Goal: Information Seeking & Learning: Learn about a topic

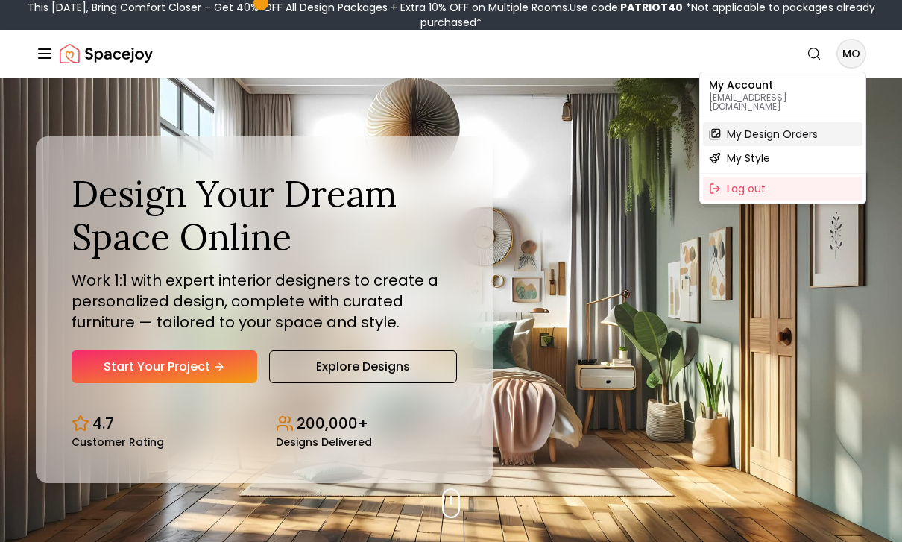
click at [816, 130] on span "My Design Orders" at bounding box center [772, 134] width 91 height 15
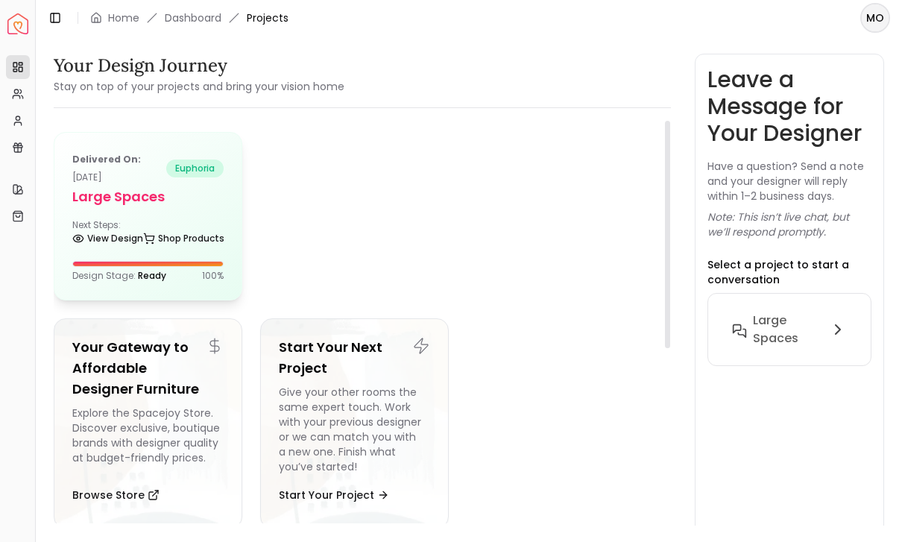
click at [171, 262] on div at bounding box center [148, 264] width 150 height 4
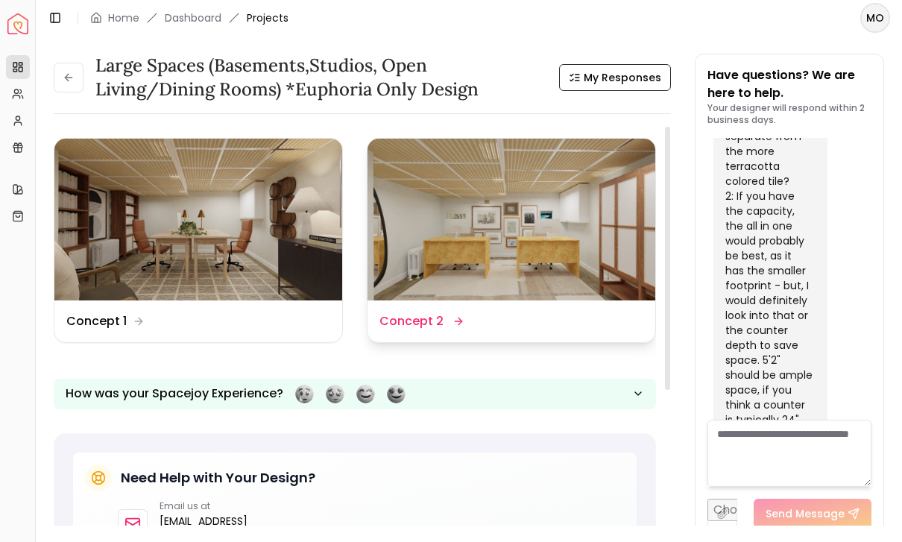
click at [427, 331] on div "Design Name Concept 2" at bounding box center [511, 321] width 288 height 42
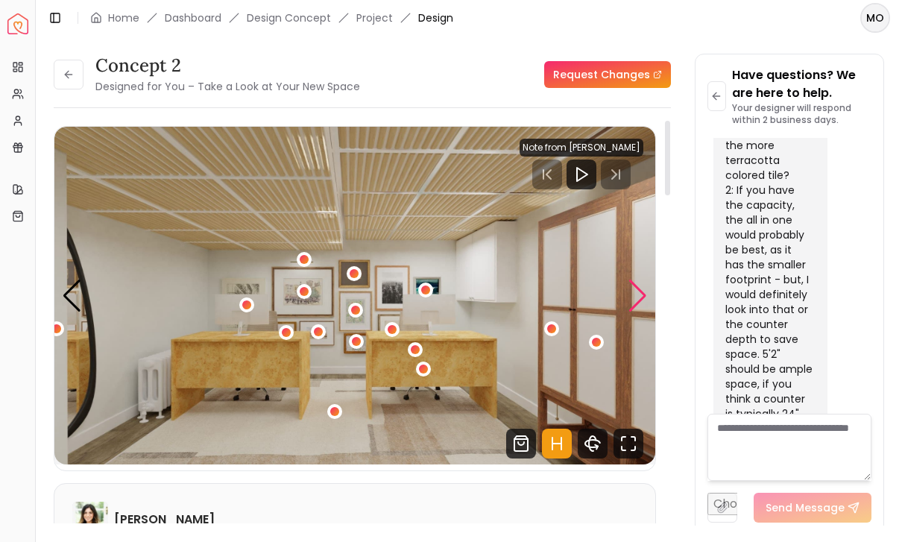
click at [637, 297] on div "Next slide" at bounding box center [638, 296] width 20 height 33
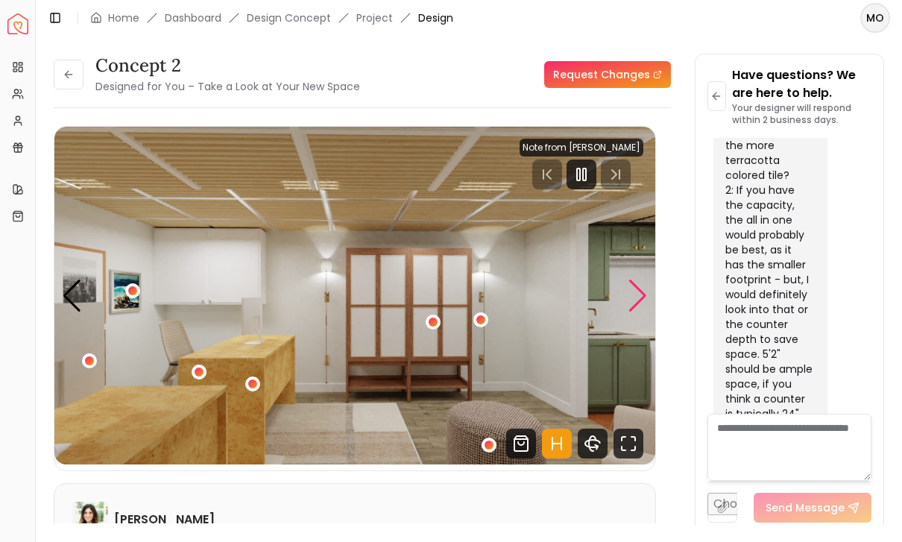
click at [642, 308] on div "Next slide" at bounding box center [638, 296] width 20 height 33
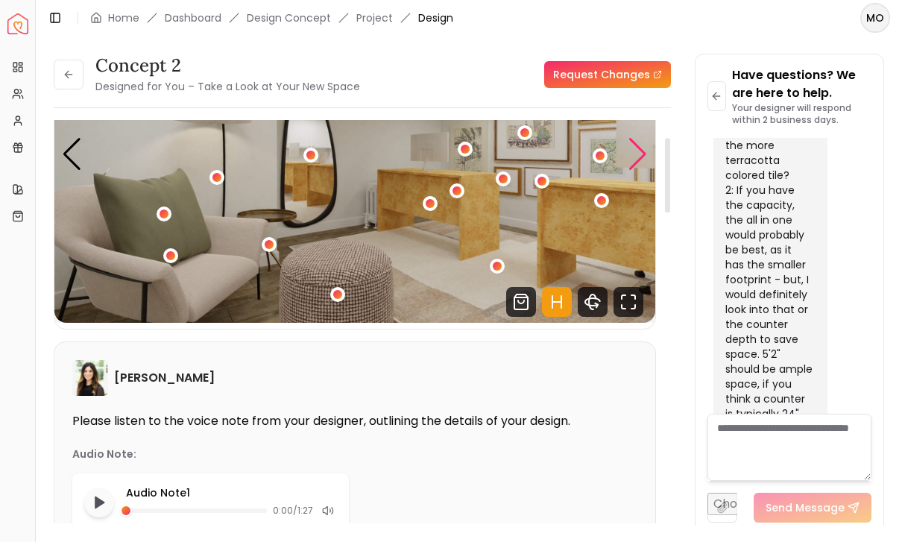
scroll to position [63, 0]
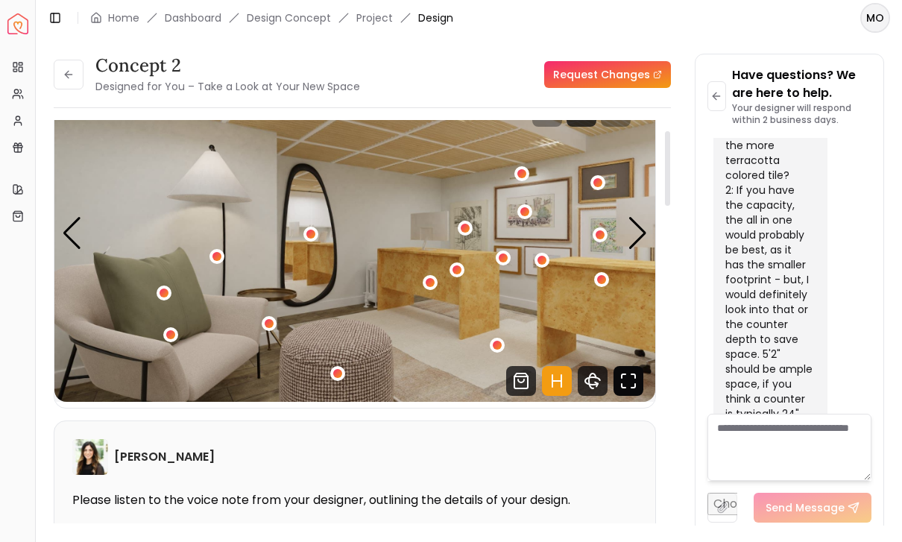
click at [640, 379] on icon "Fullscreen" at bounding box center [628, 381] width 30 height 30
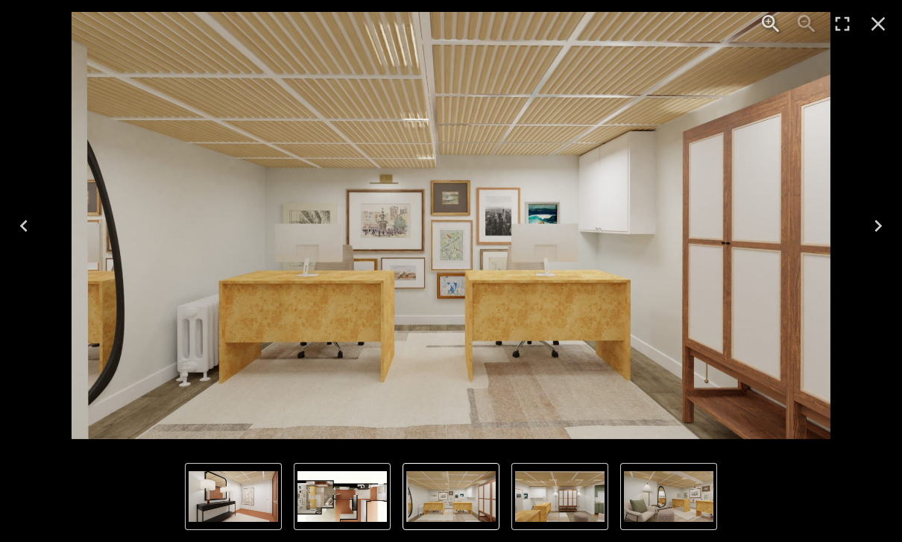
click at [625, 375] on img "1 of 6" at bounding box center [452, 225] width 760 height 427
click at [866, 230] on icon "Next" at bounding box center [878, 226] width 24 height 24
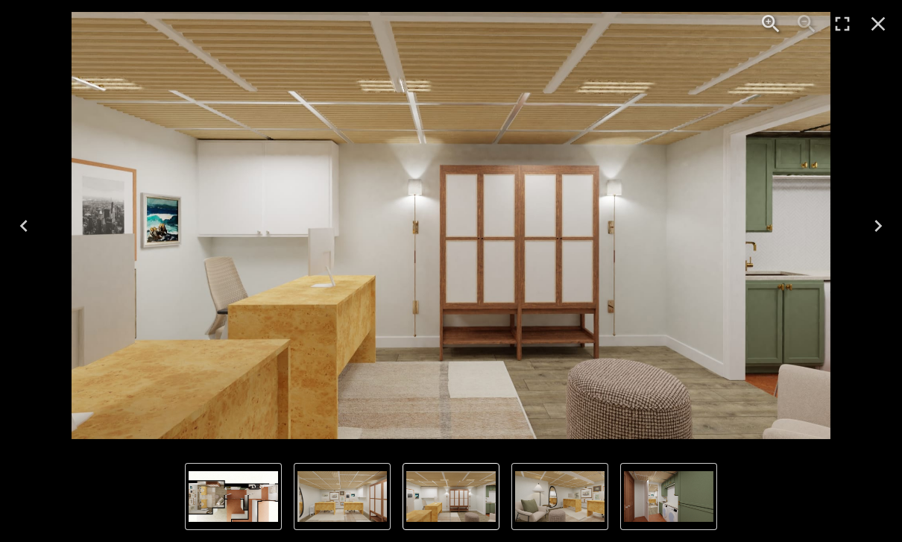
click at [867, 217] on icon "Next" at bounding box center [878, 226] width 24 height 24
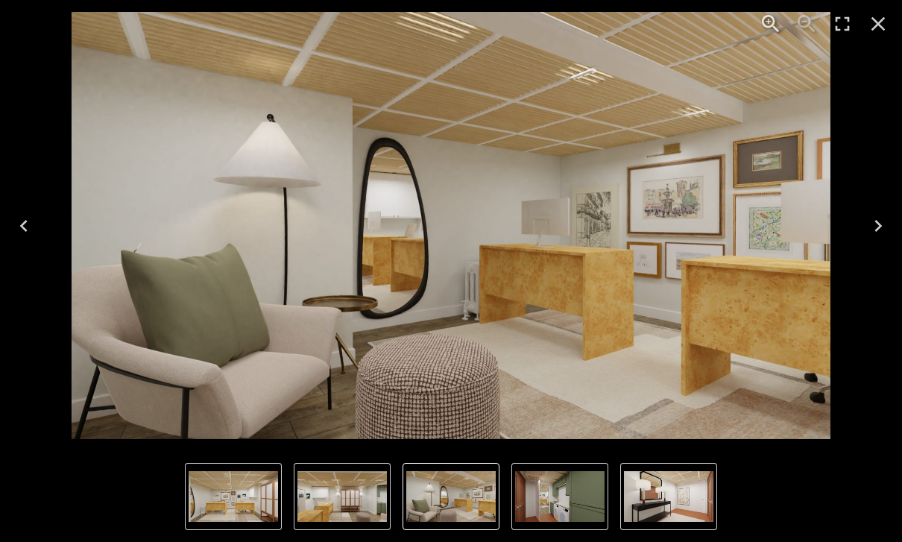
click at [34, 233] on icon "Previous" at bounding box center [24, 226] width 24 height 24
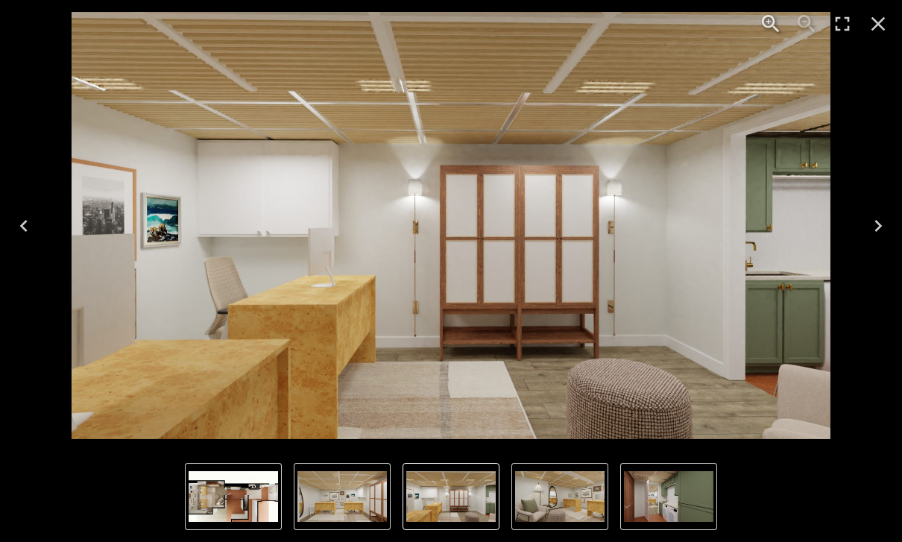
click at [880, 229] on icon "Next" at bounding box center [878, 226] width 24 height 24
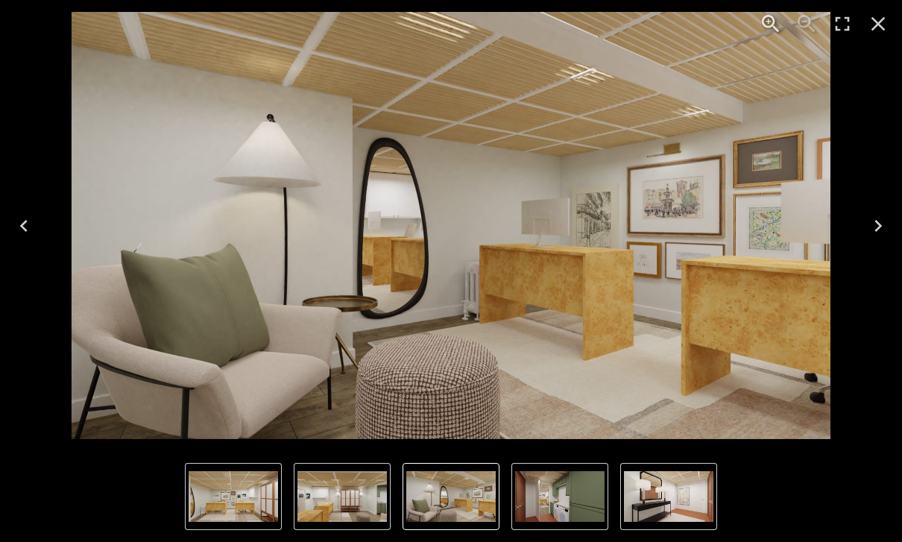
click at [872, 236] on icon "Next" at bounding box center [878, 226] width 24 height 24
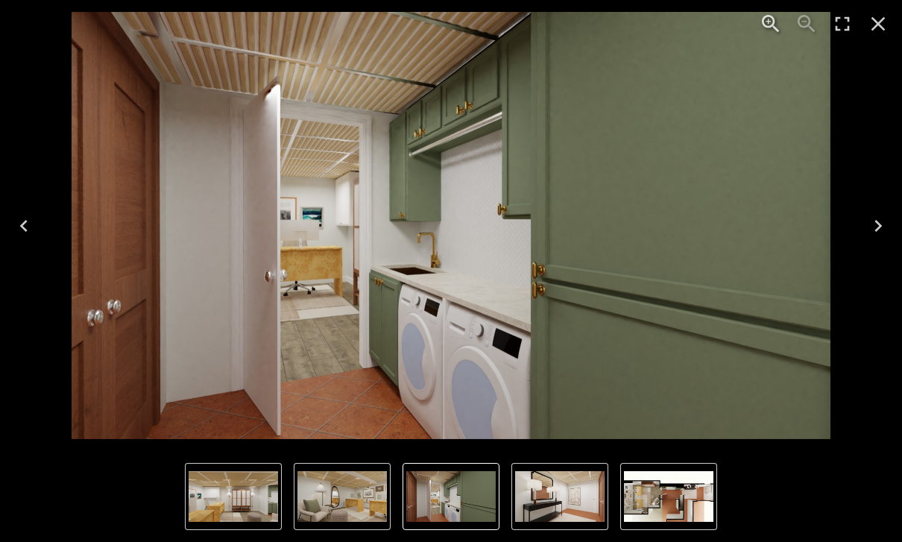
click at [873, 242] on button "Next" at bounding box center [878, 226] width 48 height 60
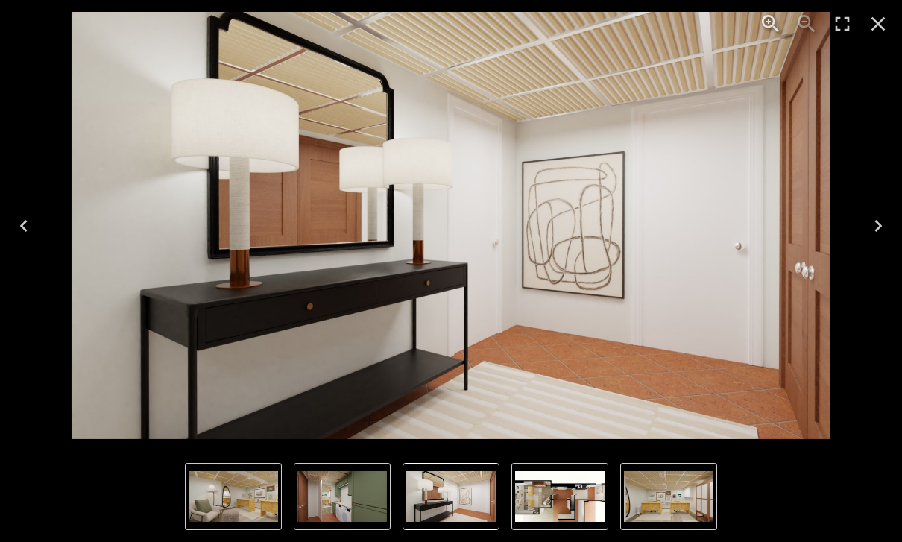
click at [869, 246] on button "Next" at bounding box center [878, 226] width 48 height 60
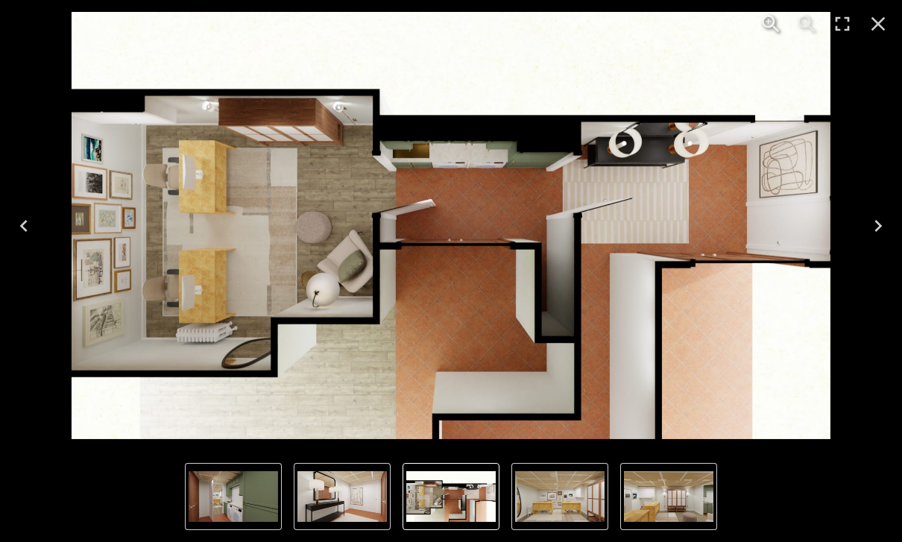
click at [869, 245] on button "Next" at bounding box center [878, 226] width 48 height 60
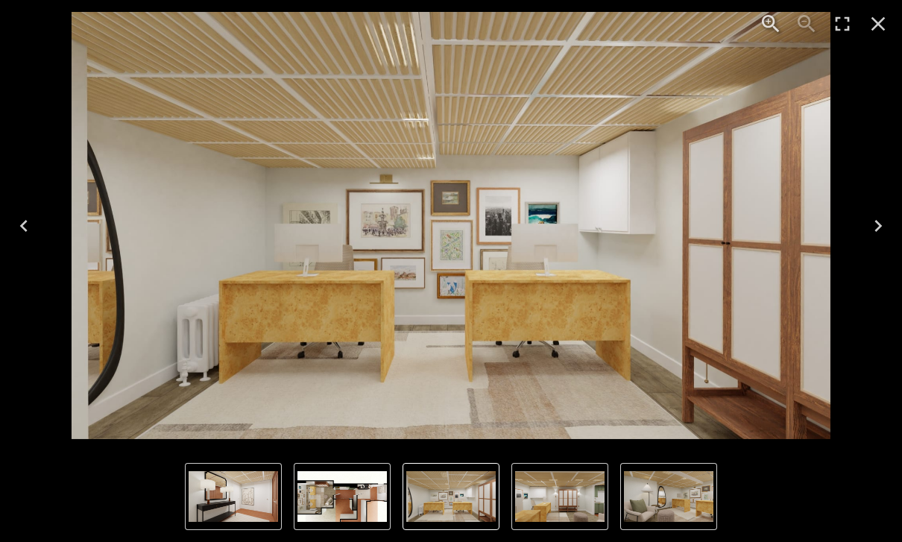
click at [877, 27] on icon "Close" at bounding box center [878, 24] width 24 height 24
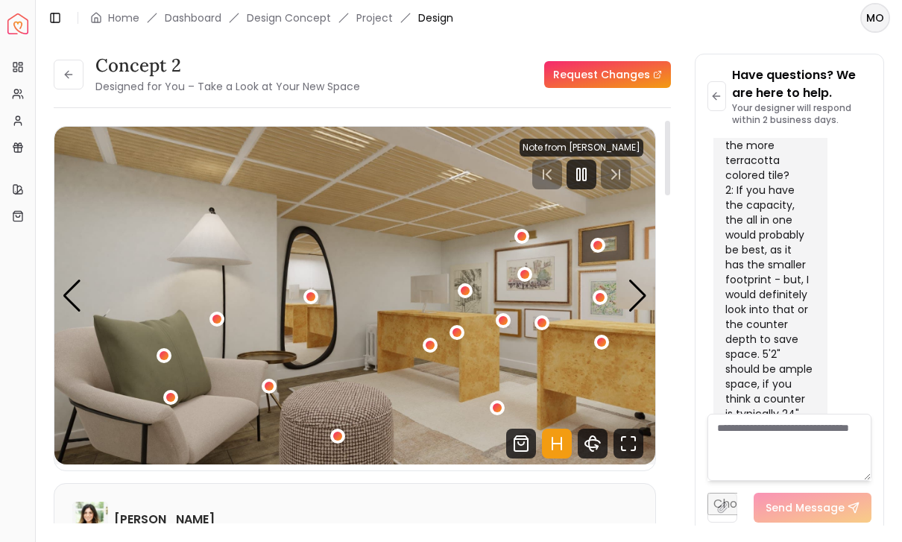
scroll to position [0, 0]
click at [65, 72] on icon at bounding box center [69, 75] width 12 height 12
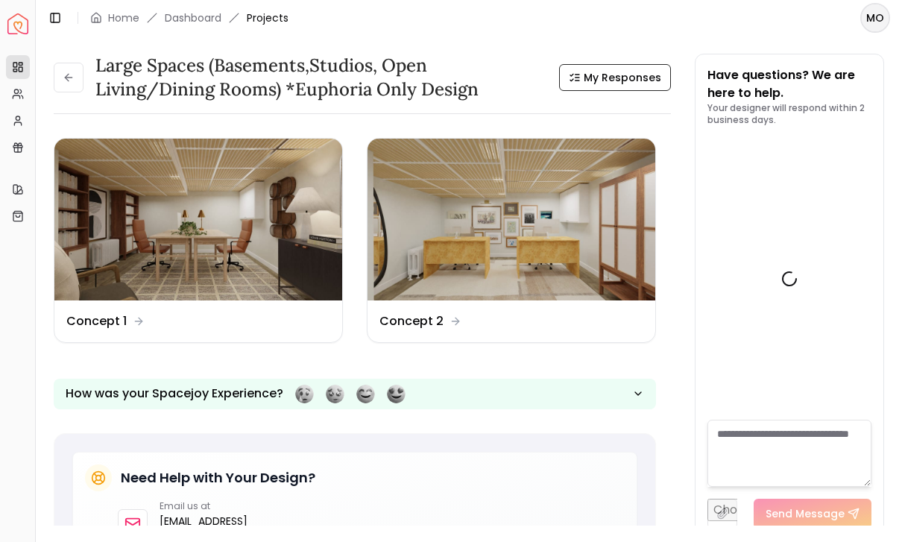
scroll to position [7121, 0]
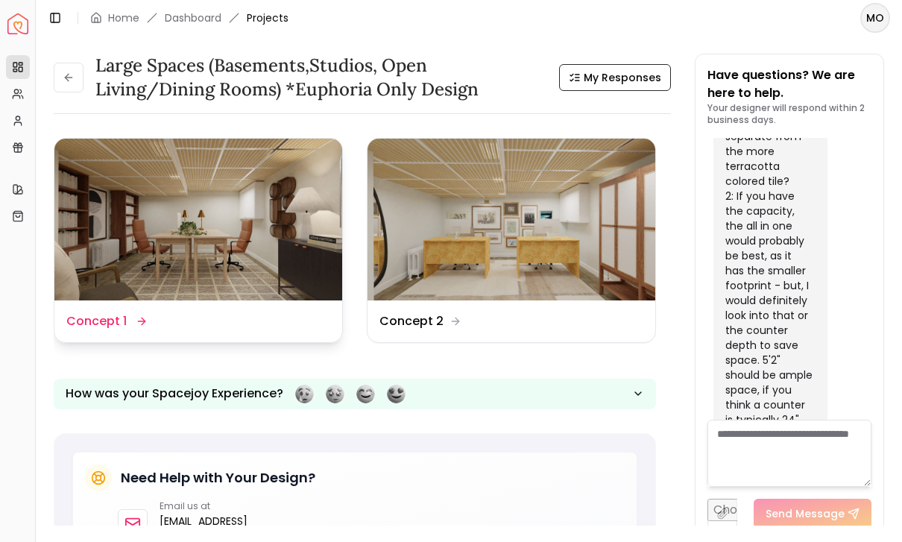
click at [207, 229] on img at bounding box center [198, 220] width 288 height 162
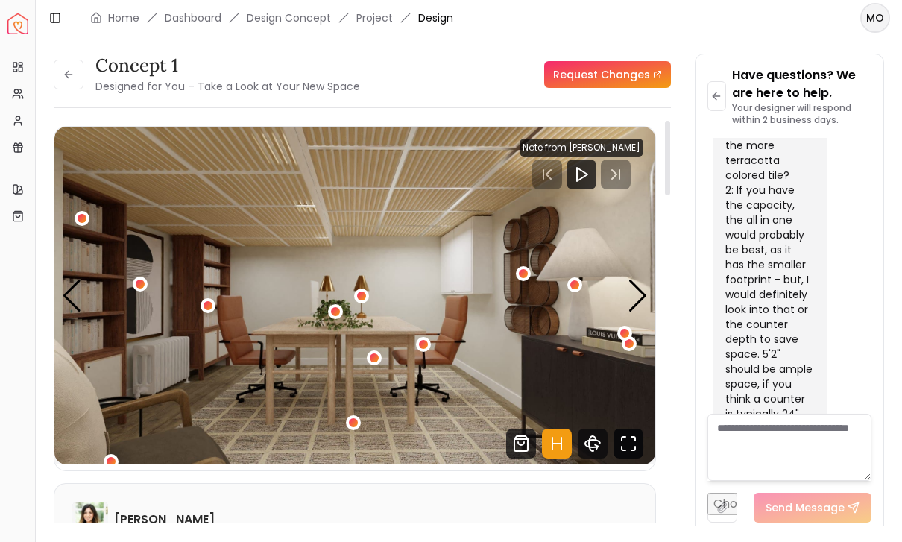
click at [620, 454] on icon "Fullscreen" at bounding box center [628, 444] width 30 height 30
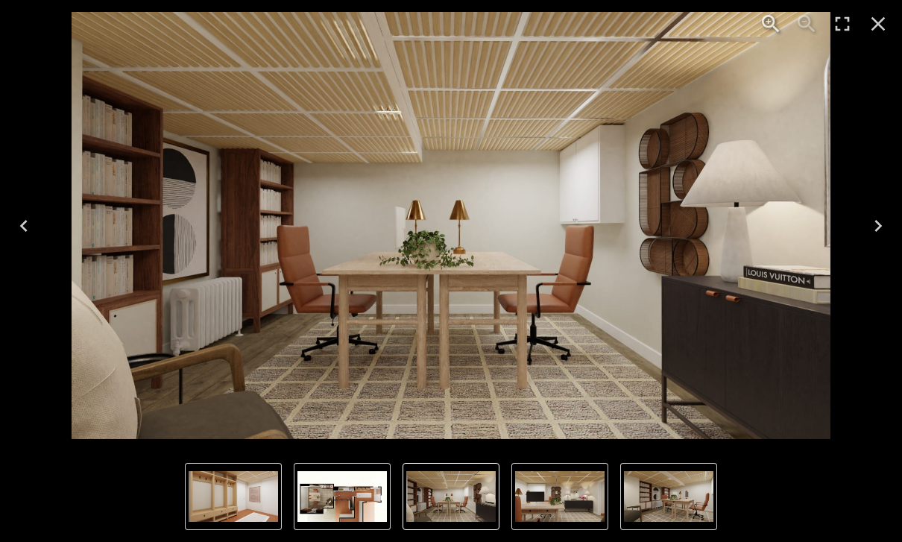
click at [883, 223] on icon "Next" at bounding box center [878, 226] width 24 height 24
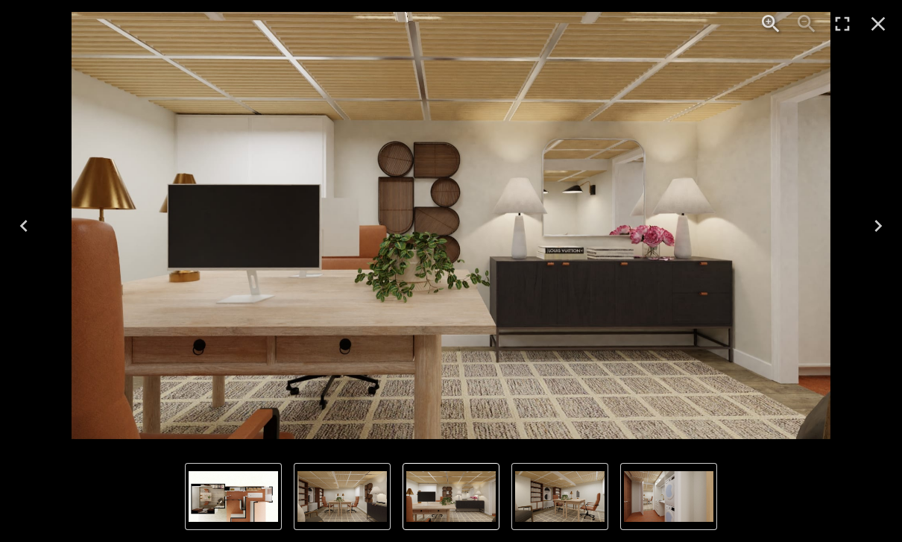
click at [868, 233] on icon "Next" at bounding box center [878, 226] width 24 height 24
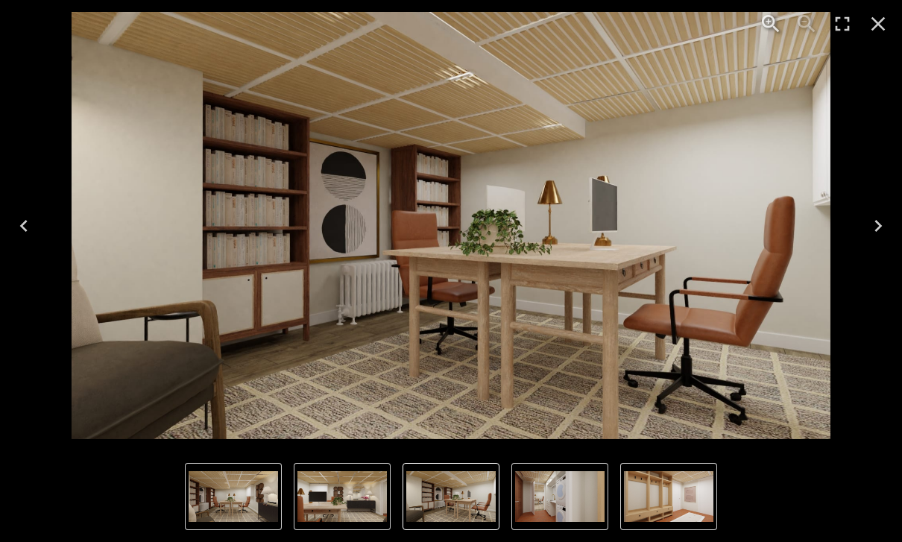
click at [879, 232] on icon "Next" at bounding box center [878, 226] width 24 height 24
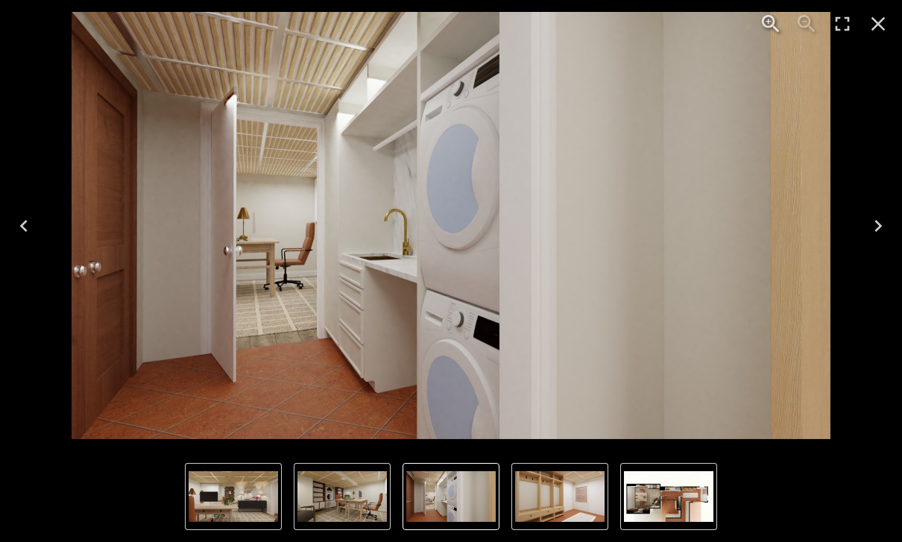
click at [869, 223] on icon "Next" at bounding box center [878, 226] width 24 height 24
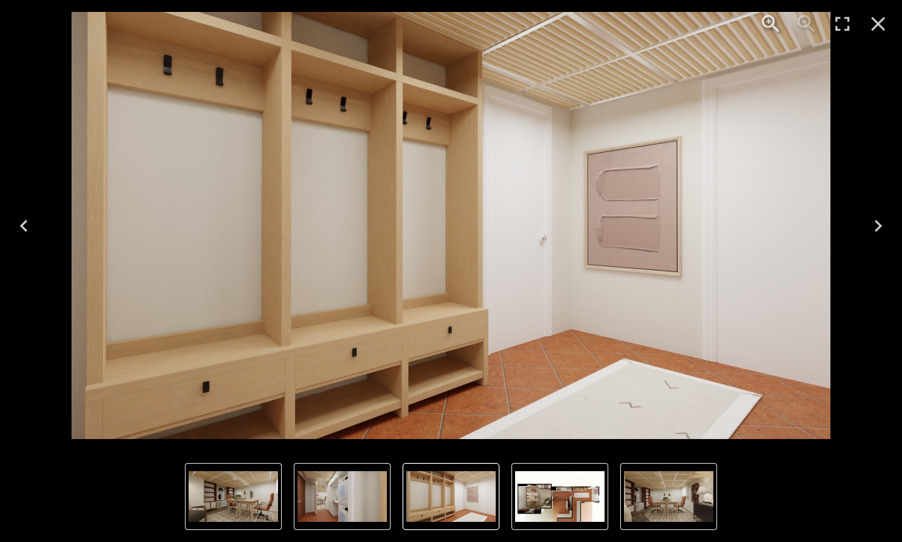
click at [881, 210] on button "Next" at bounding box center [878, 226] width 48 height 60
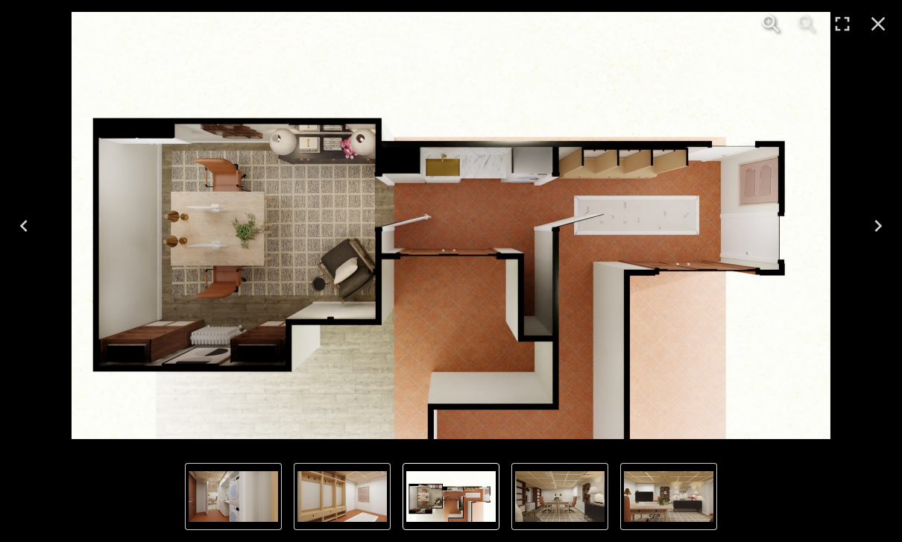
click at [874, 213] on button "Next" at bounding box center [878, 226] width 48 height 60
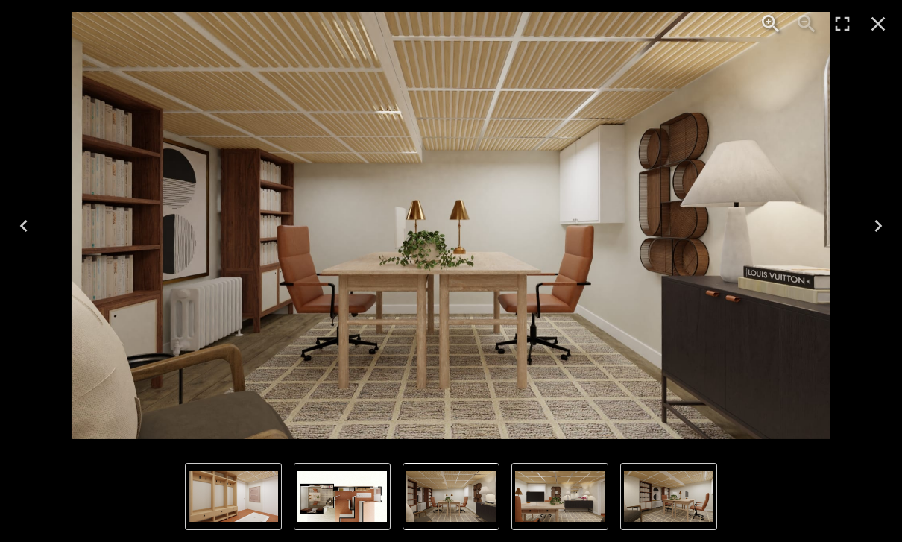
click at [26, 220] on icon "Previous" at bounding box center [23, 226] width 7 height 12
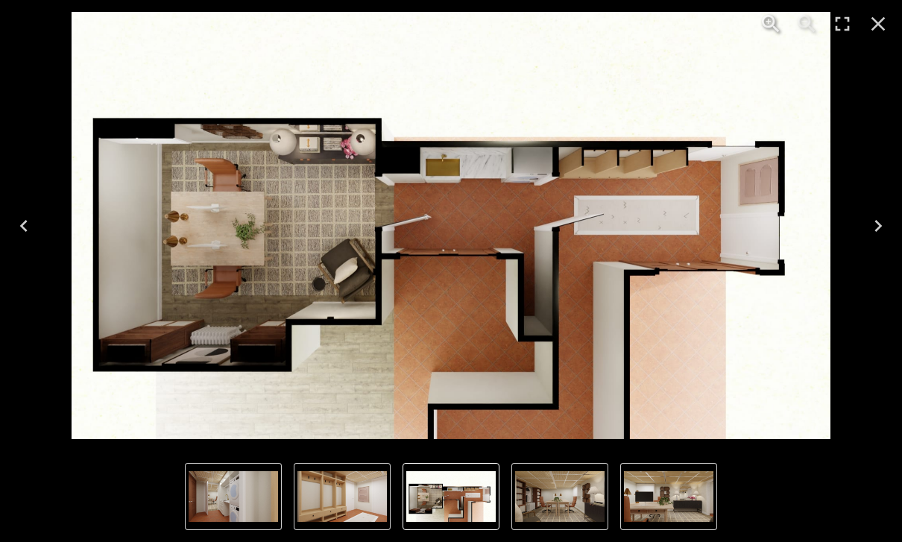
click at [879, 223] on icon "Next" at bounding box center [877, 226] width 7 height 12
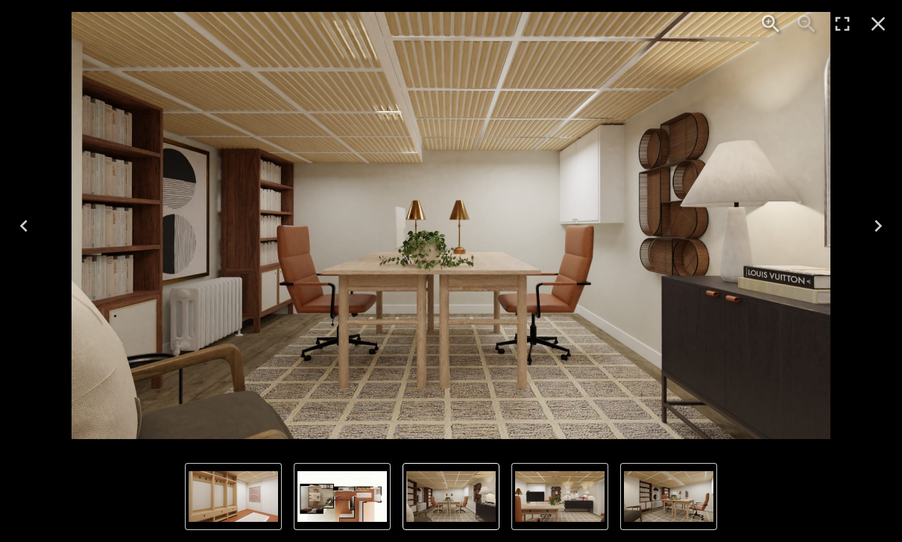
click at [867, 218] on icon "Next" at bounding box center [878, 226] width 24 height 24
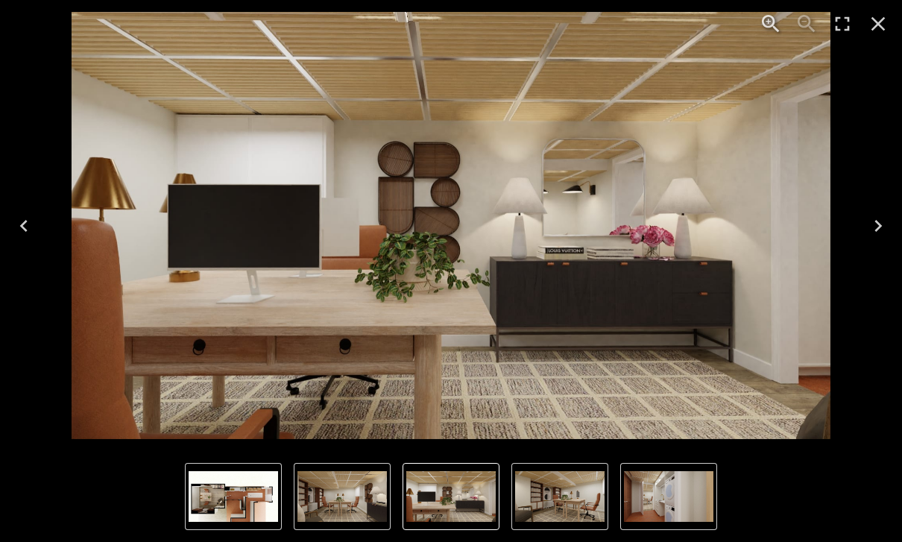
click at [894, 19] on button "Close" at bounding box center [878, 24] width 36 height 36
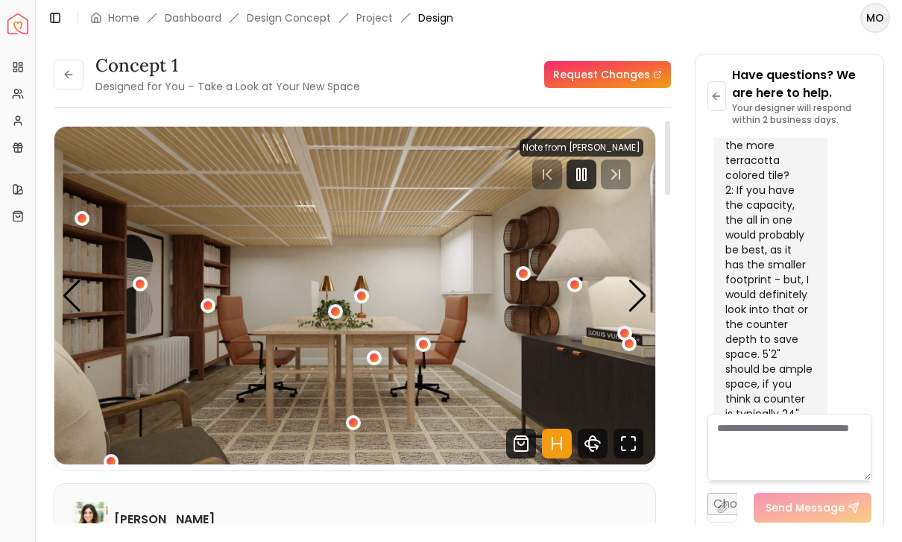
click at [619, 172] on div at bounding box center [582, 175] width 124 height 30
click at [585, 173] on rect "Pause" at bounding box center [584, 174] width 3 height 12
click at [586, 171] on icon "Play" at bounding box center [581, 174] width 18 height 18
